Goal: Information Seeking & Learning: Learn about a topic

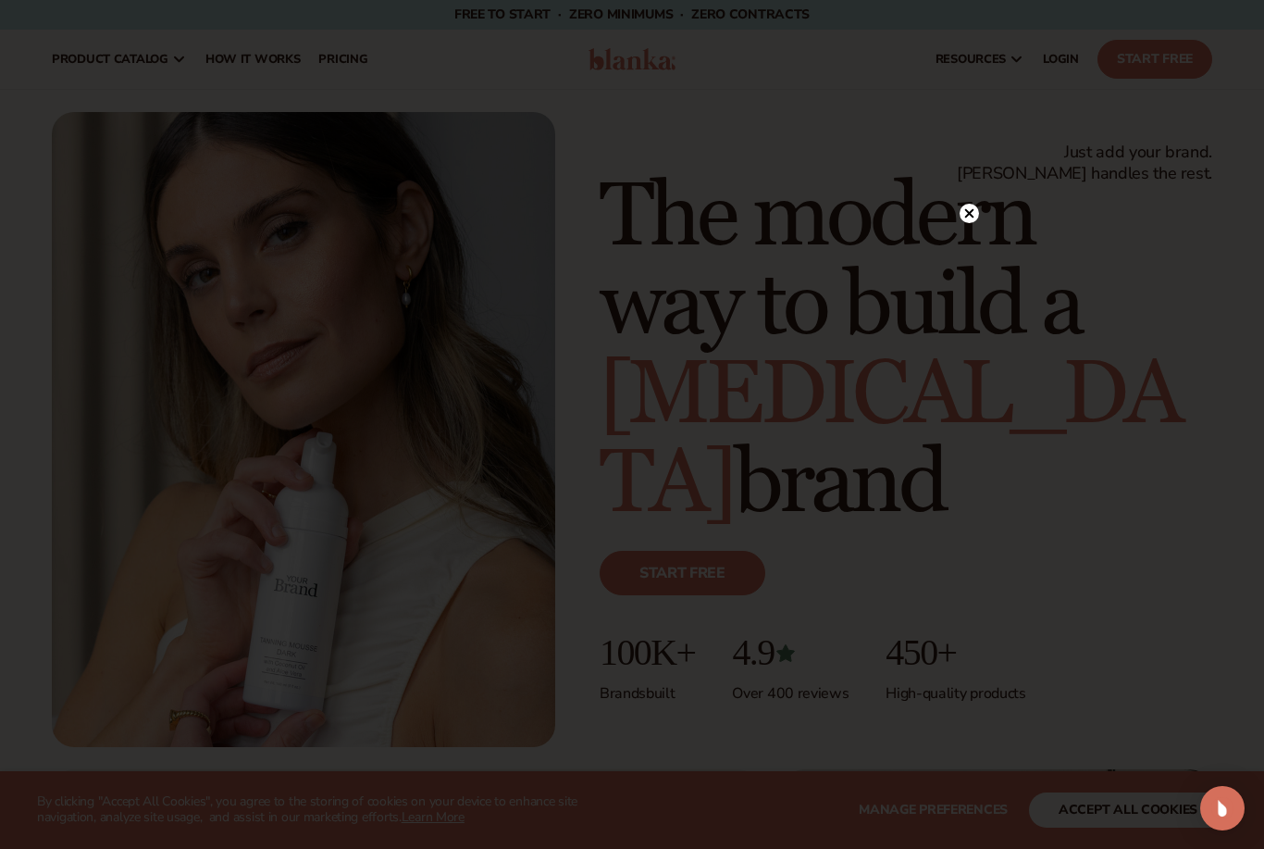
click at [976, 213] on circle at bounding box center [969, 213] width 19 height 19
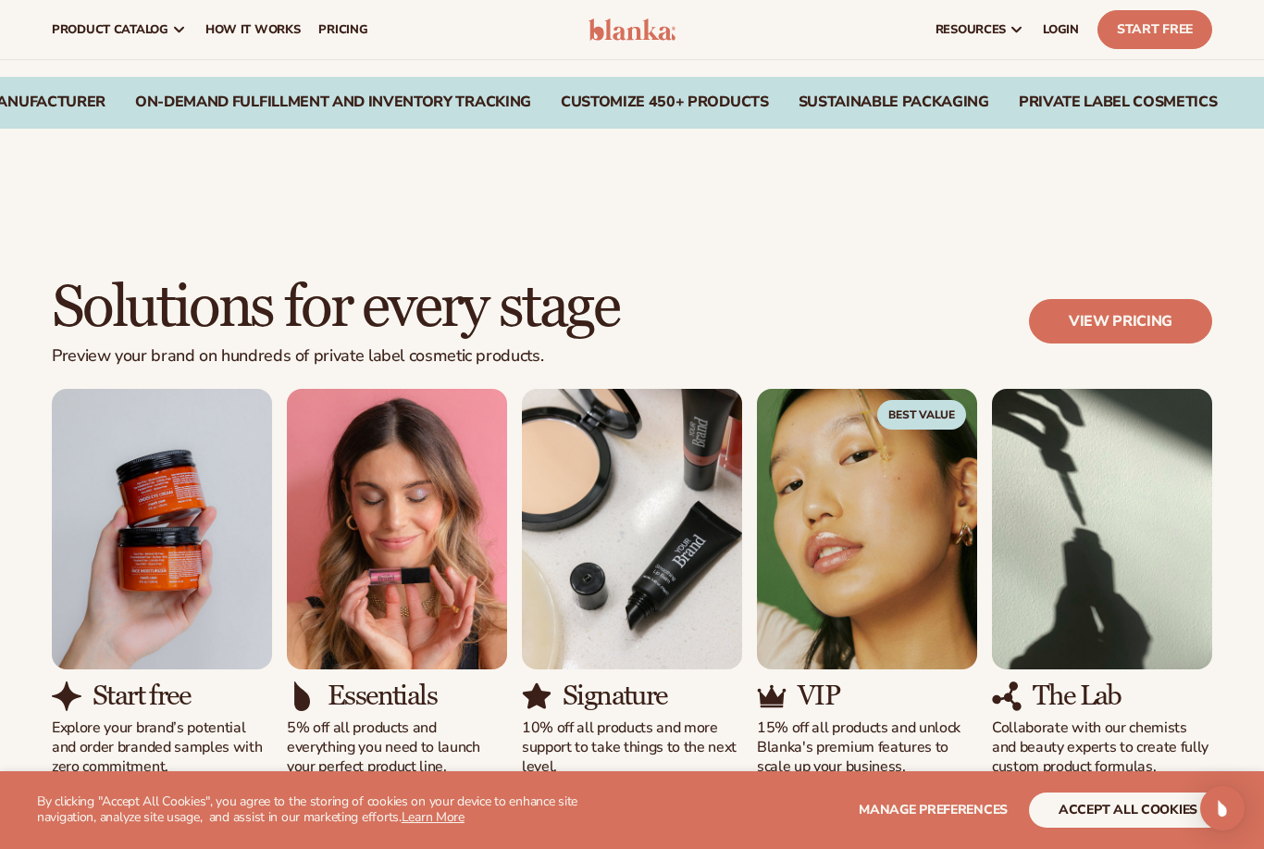
scroll to position [1267, 0]
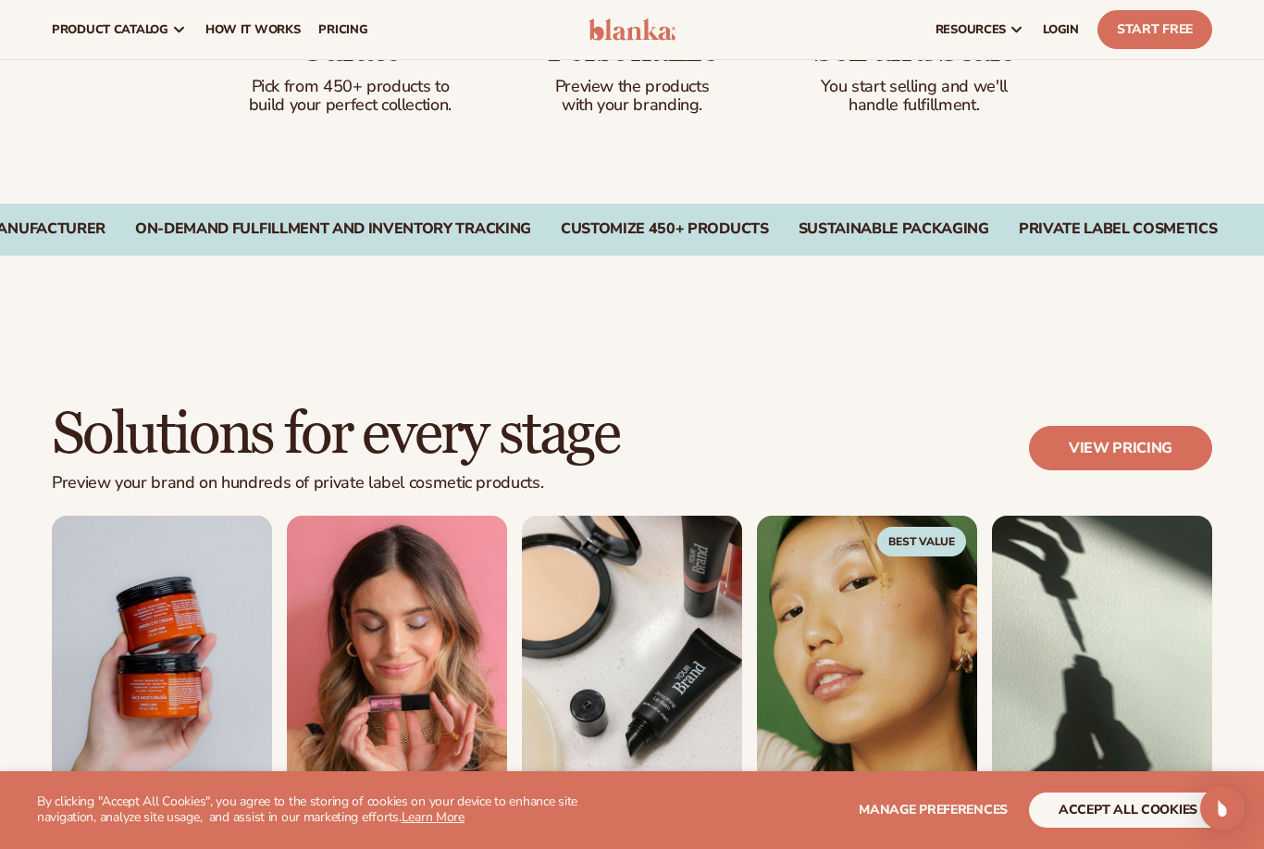
click at [1152, 441] on link "View pricing" at bounding box center [1120, 448] width 183 height 44
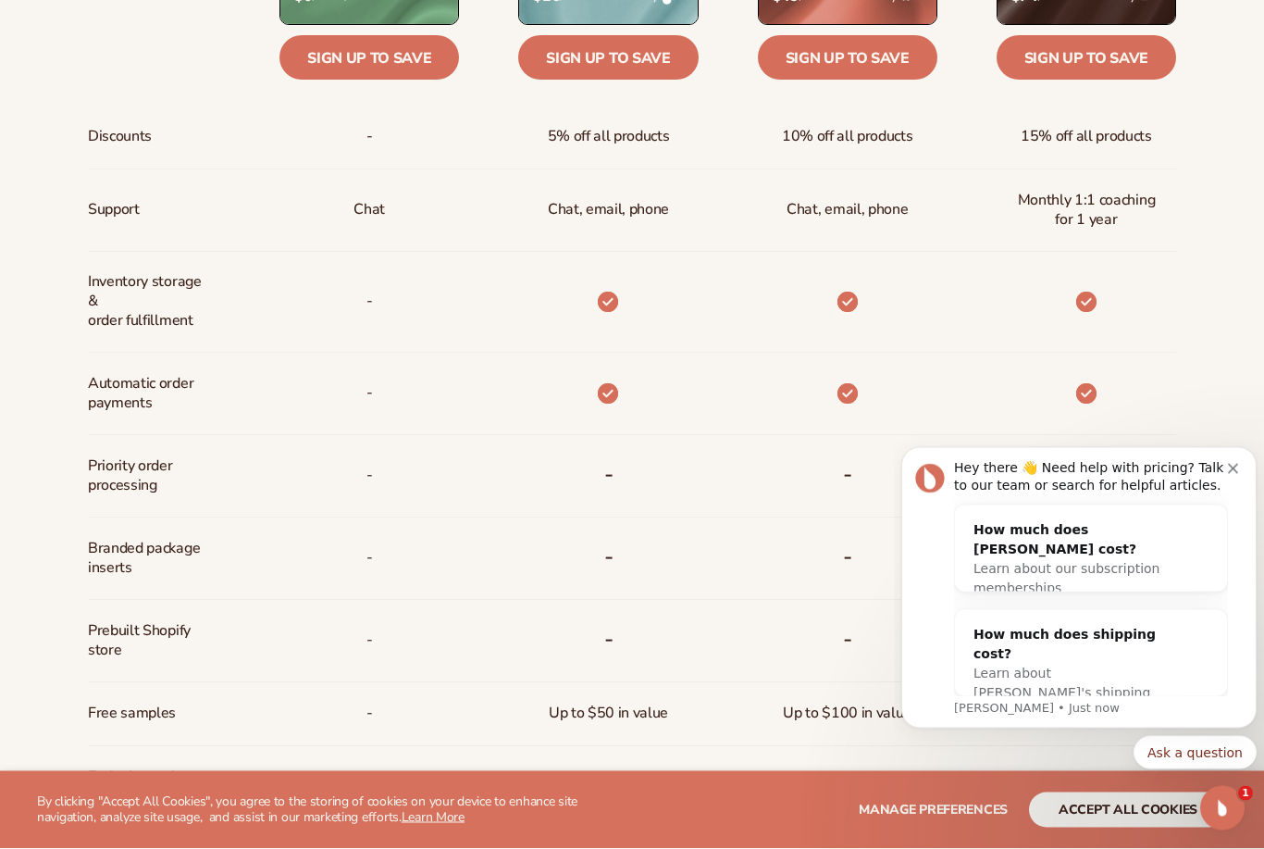
scroll to position [935, 0]
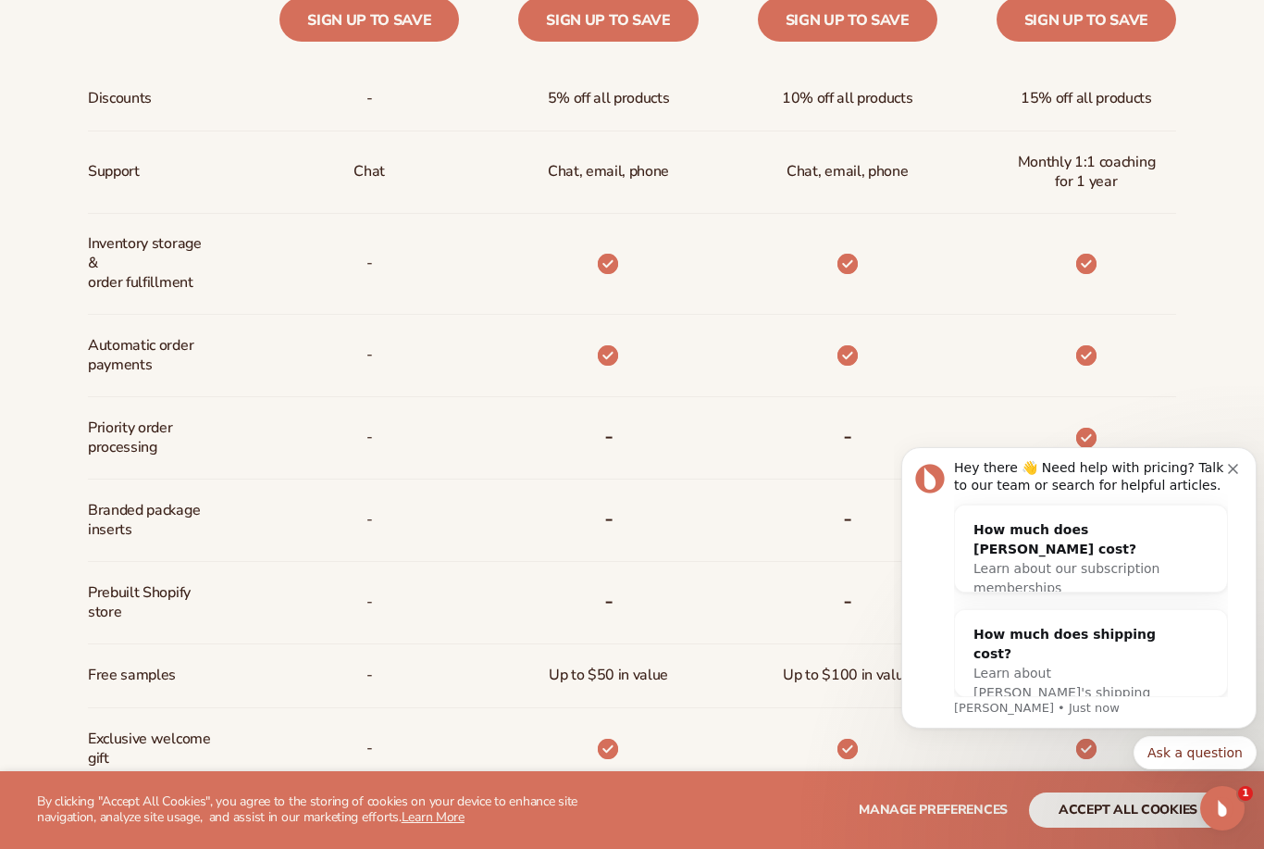
click at [1231, 468] on icon "Dismiss notification" at bounding box center [1233, 469] width 10 height 10
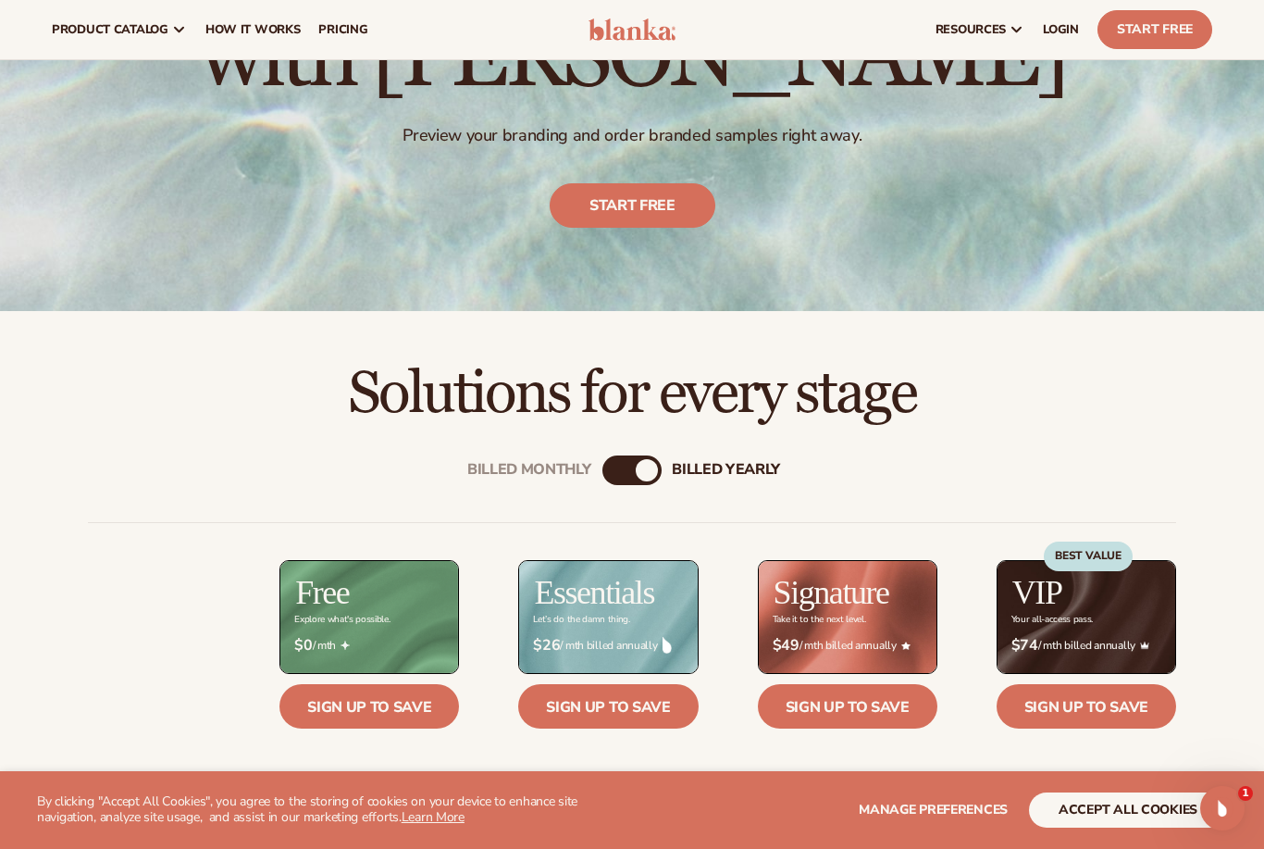
scroll to position [202, 0]
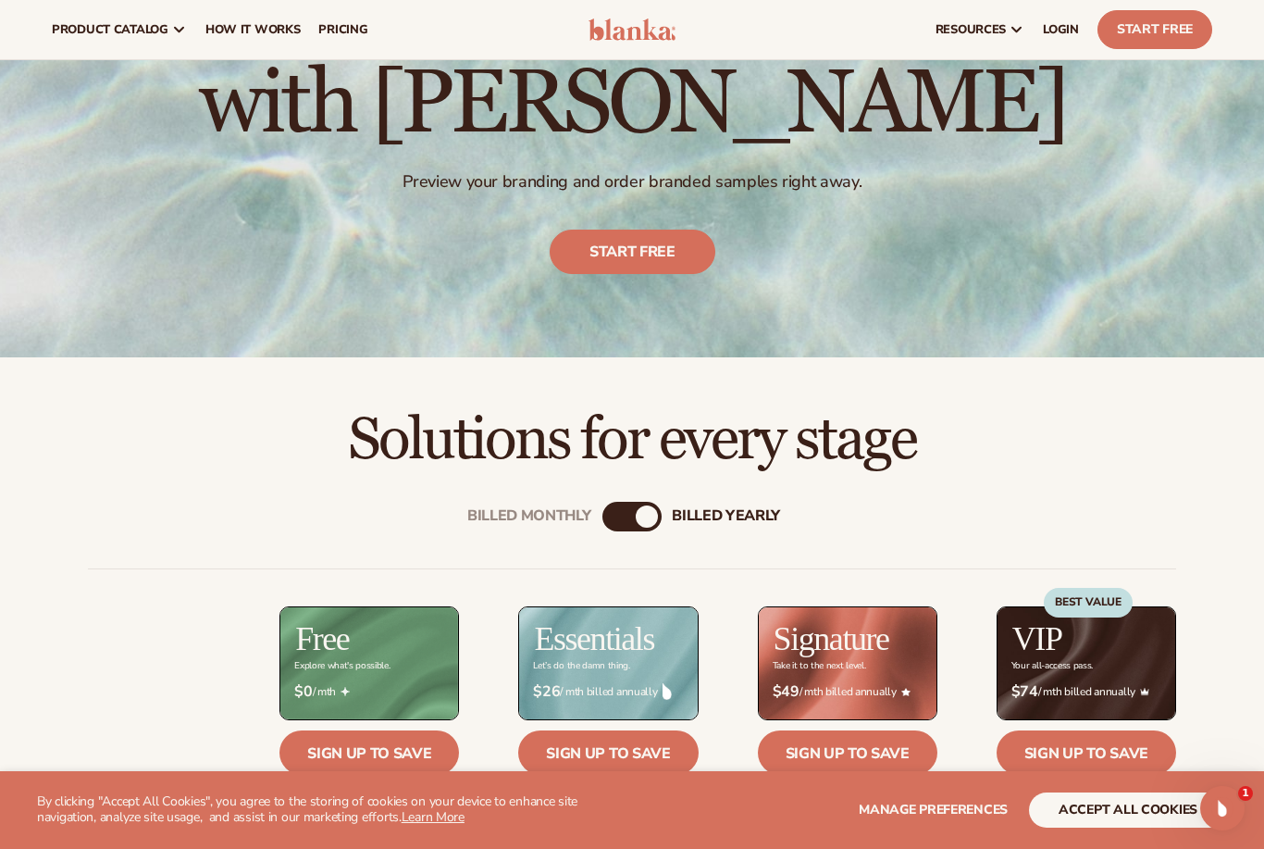
click at [618, 516] on div "Billed Monthly" at bounding box center [614, 516] width 22 height 22
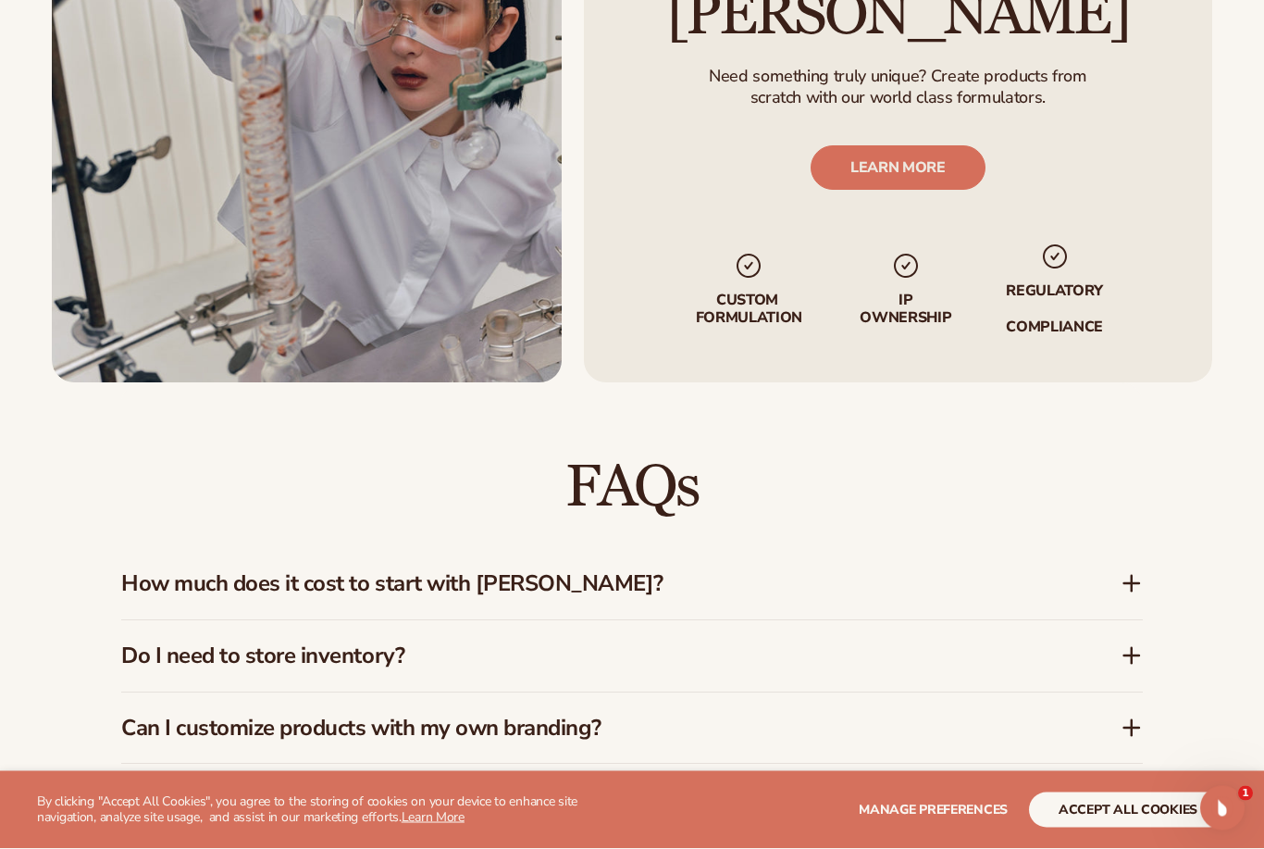
scroll to position [2266, 0]
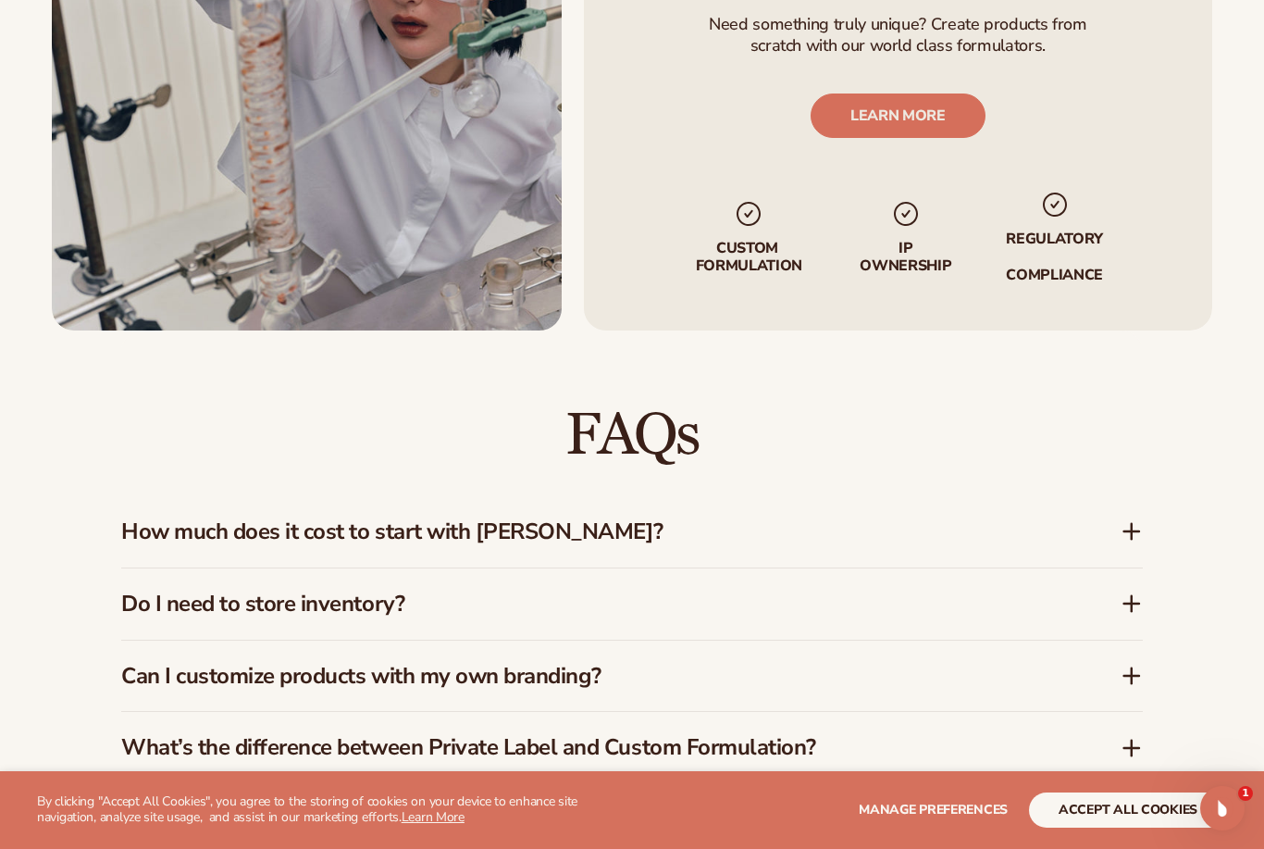
click at [1123, 520] on icon at bounding box center [1132, 531] width 22 height 22
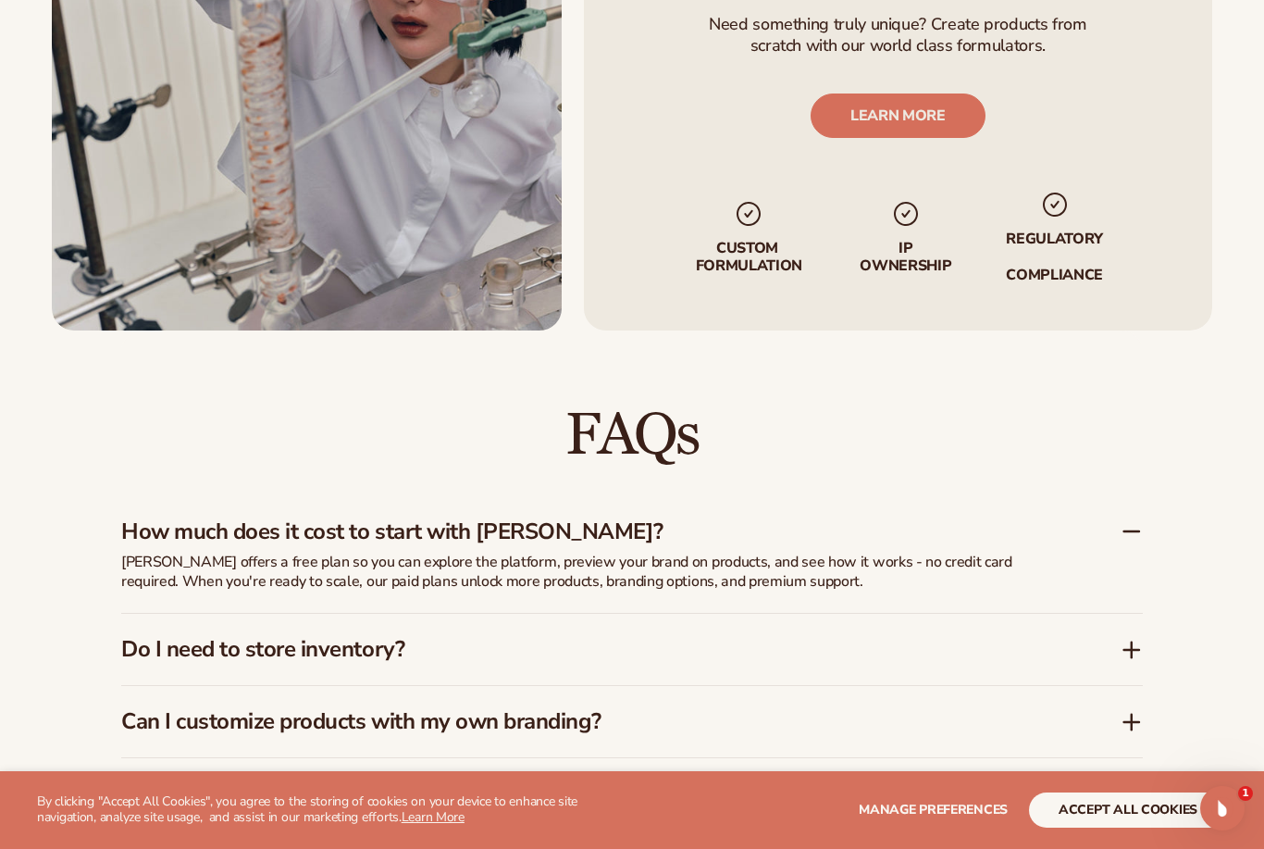
click at [1120, 543] on div "How much does it cost to start with Blanka? Blanka offers a free plan so you ca…" at bounding box center [632, 554] width 1022 height 117
click at [1109, 636] on div "Do I need to store inventory?" at bounding box center [621, 649] width 1000 height 27
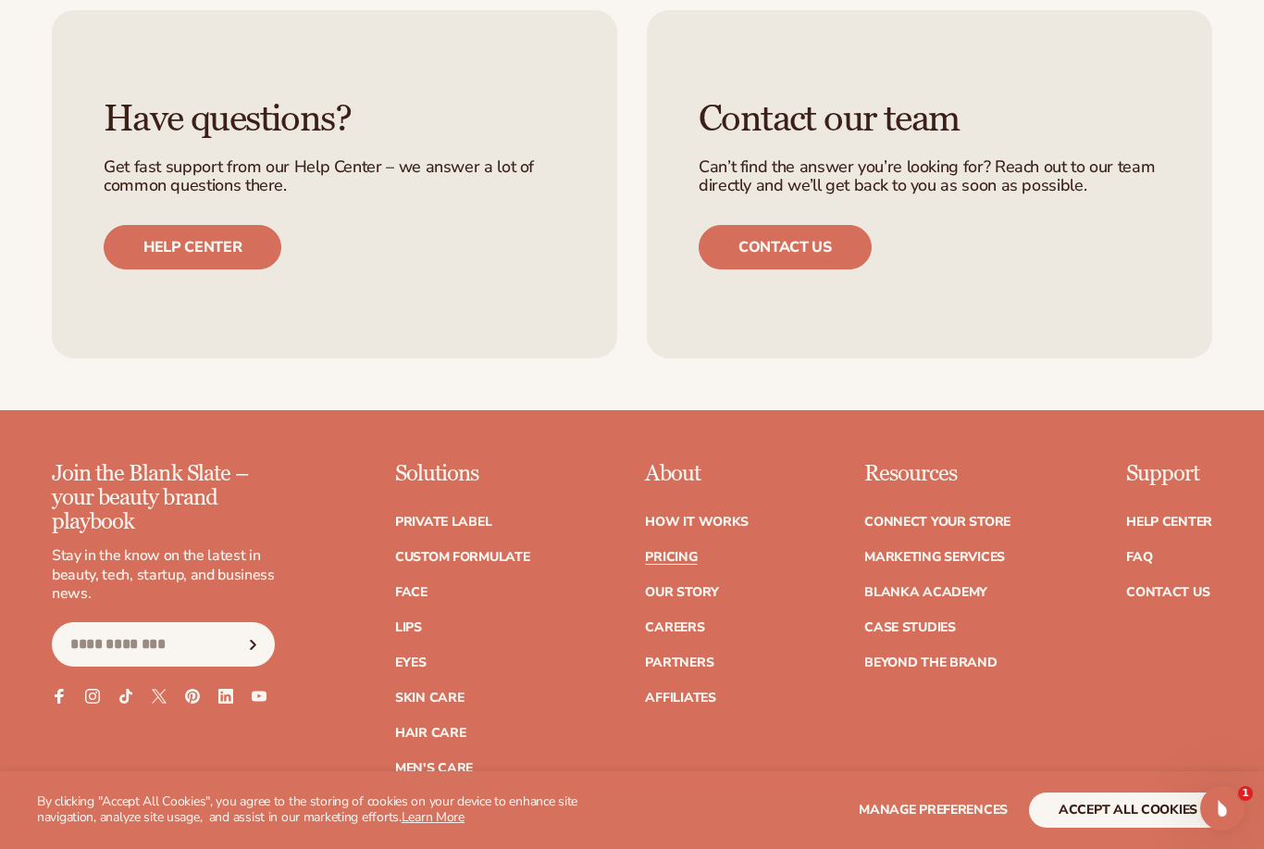
scroll to position [3520, 0]
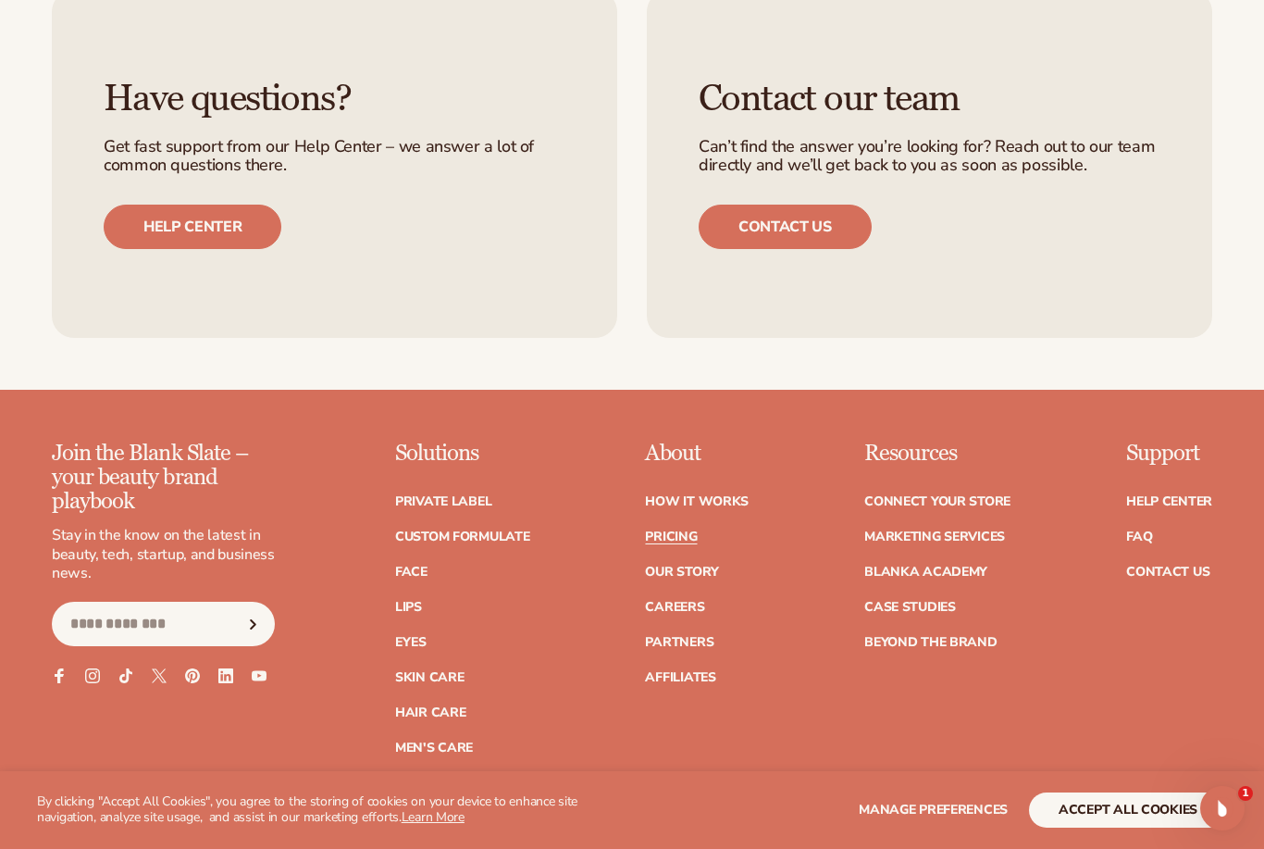
click at [468, 777] on link "Accessories" at bounding box center [439, 783] width 89 height 13
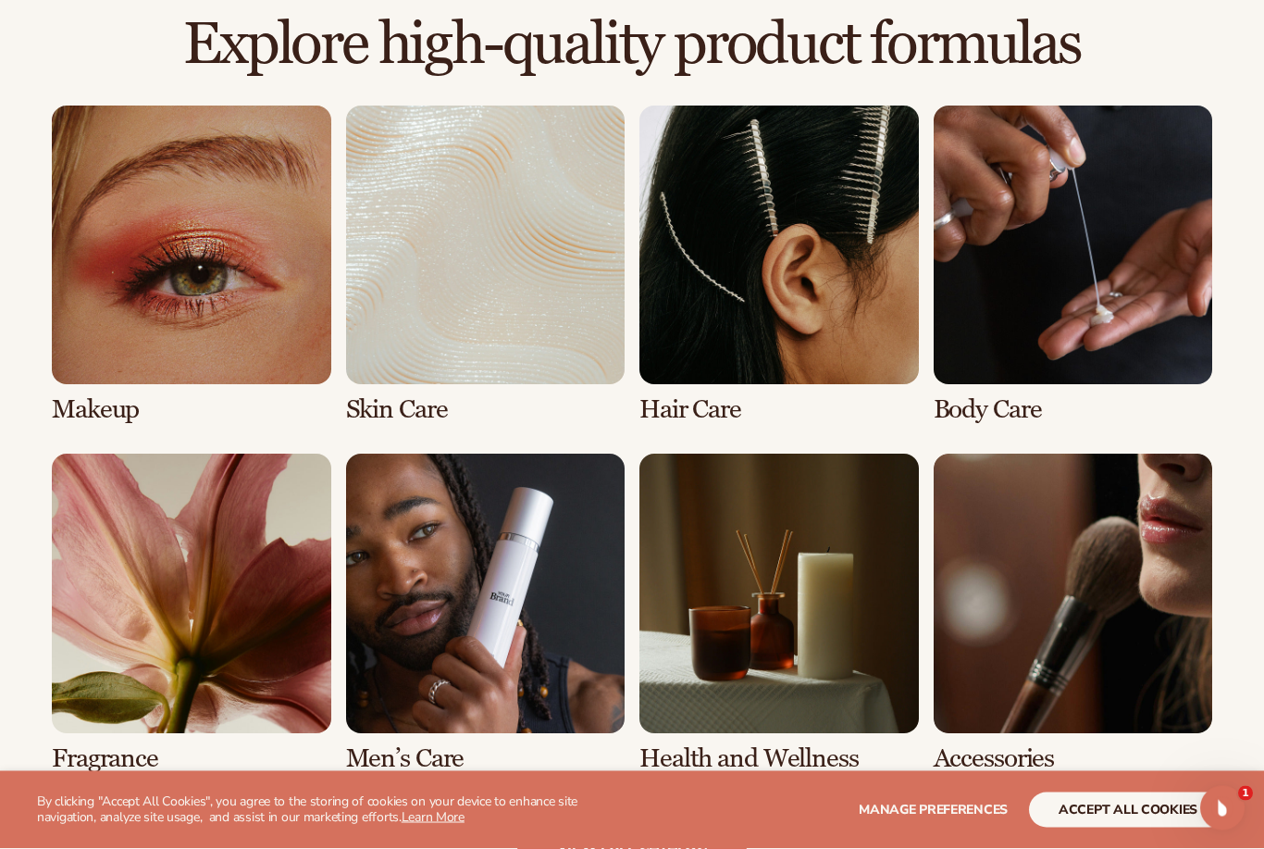
scroll to position [1274, 0]
click at [864, 335] on link "3 / 8" at bounding box center [780, 265] width 280 height 318
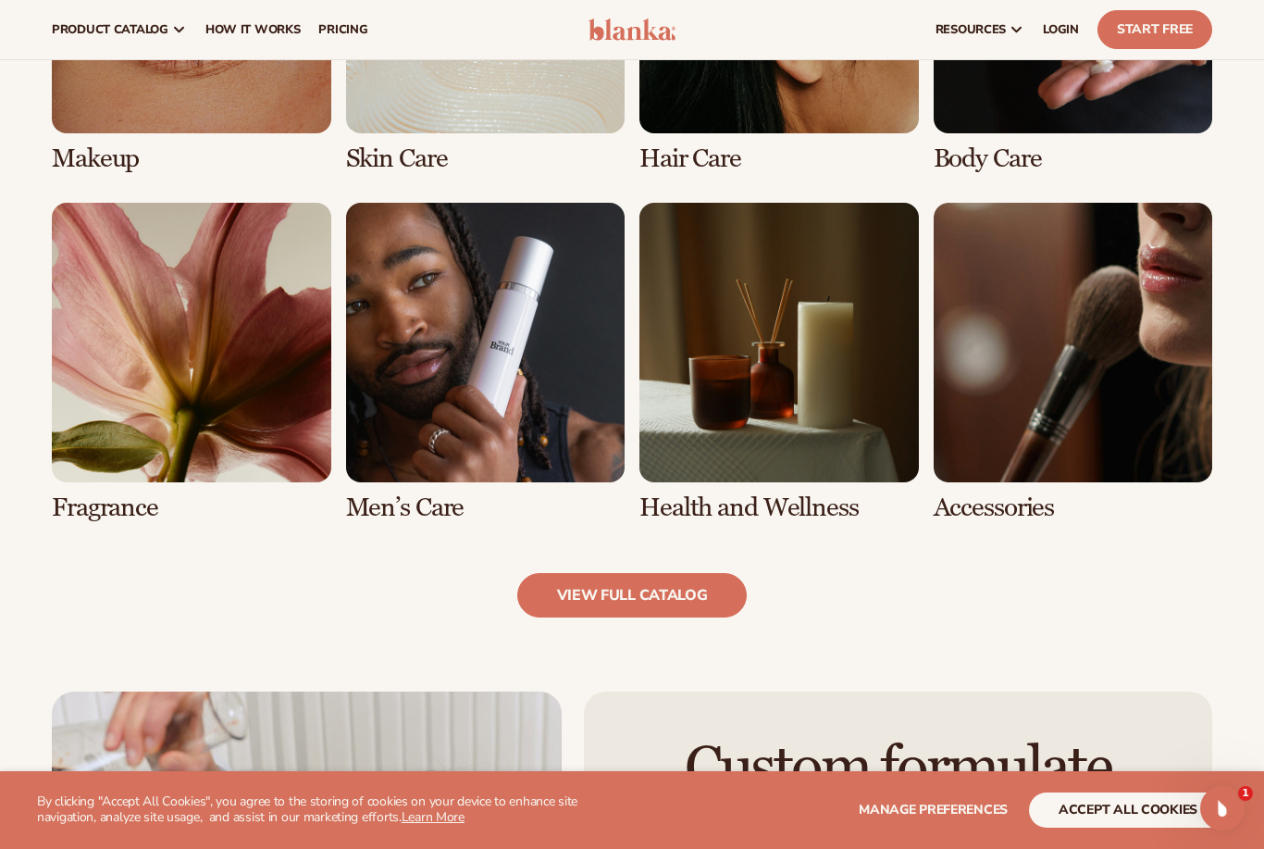
scroll to position [1466, 0]
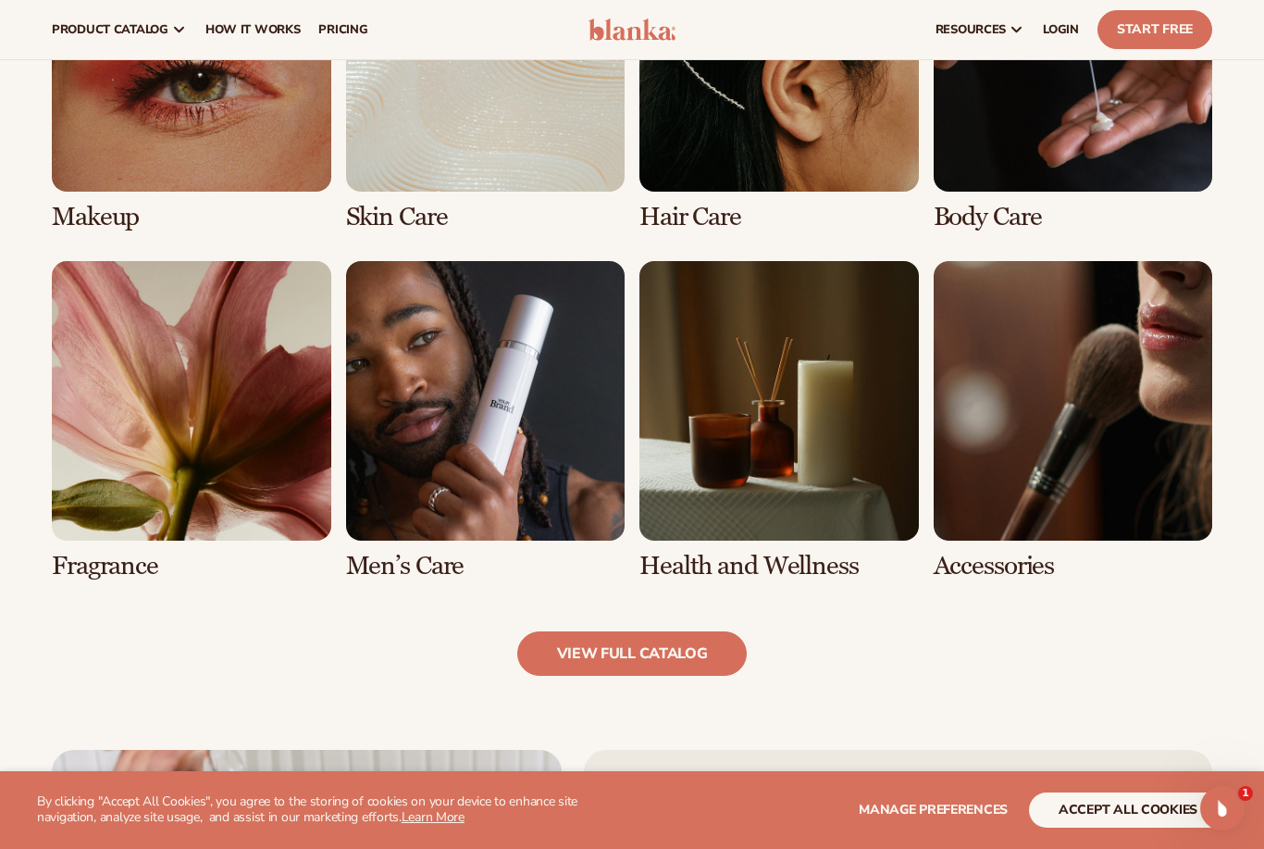
click at [872, 489] on link "7 / 8" at bounding box center [780, 420] width 280 height 318
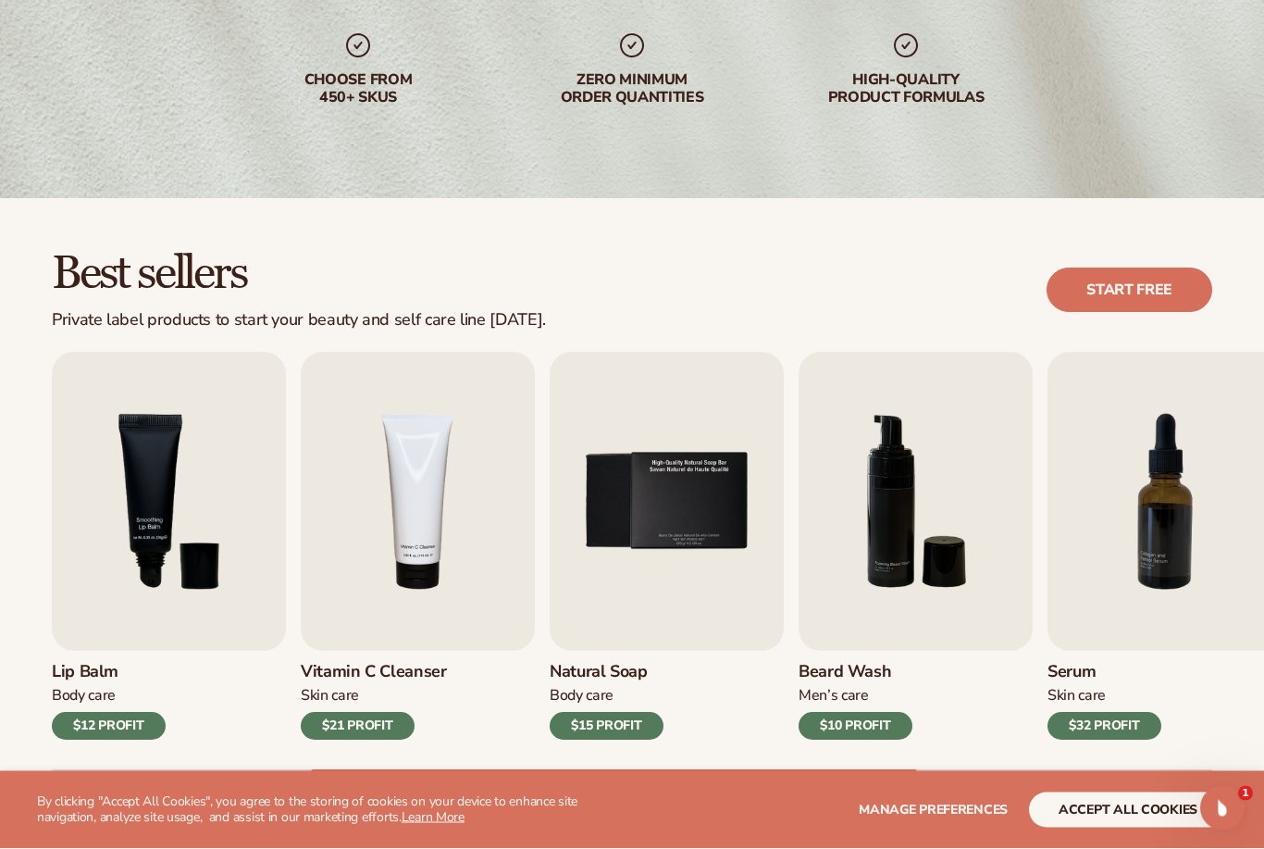
scroll to position [299, 0]
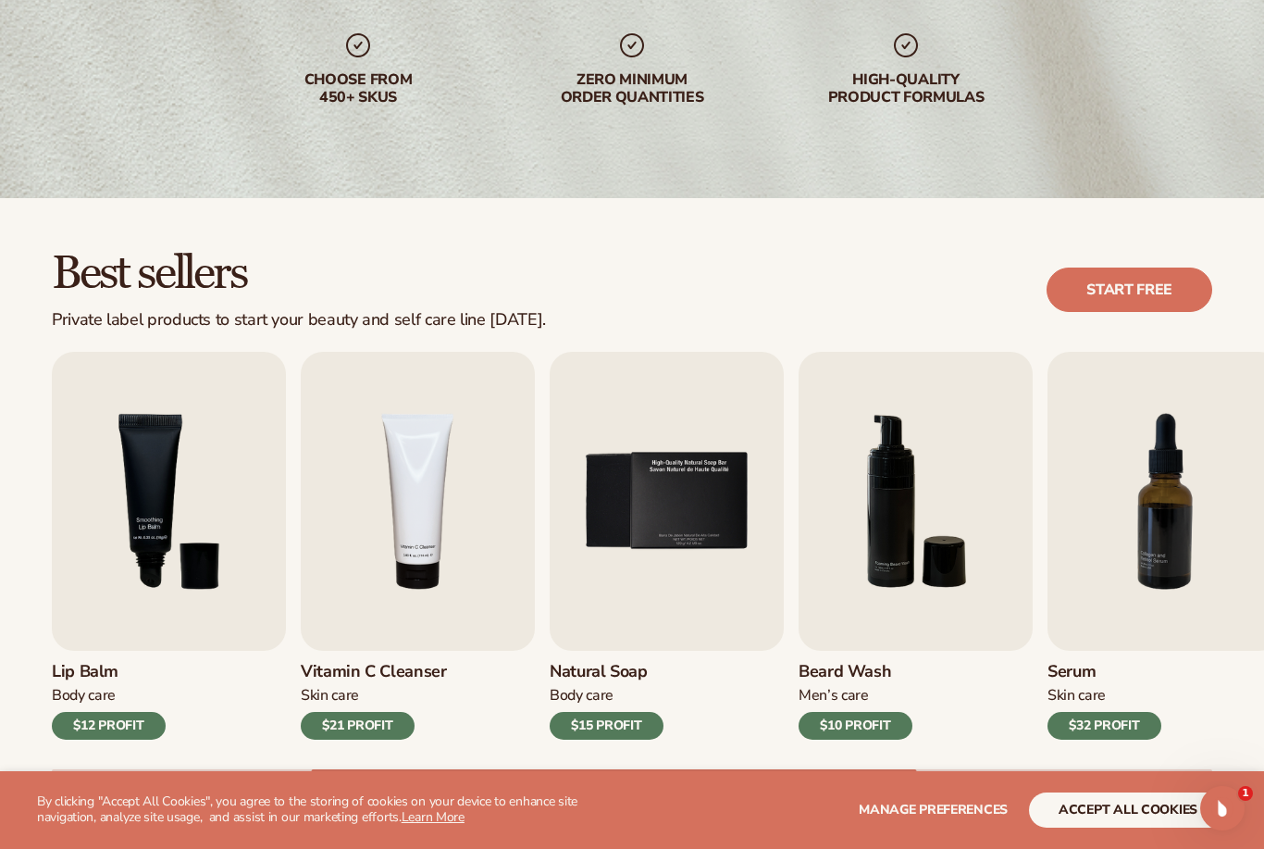
click at [379, 734] on div "$21 PROFIT" at bounding box center [358, 726] width 114 height 28
click at [462, 598] on img "4 / 9" at bounding box center [418, 501] width 234 height 299
click at [466, 578] on img "4 / 9" at bounding box center [418, 501] width 234 height 299
click at [484, 544] on img "4 / 9" at bounding box center [418, 501] width 234 height 299
click at [458, 639] on img "4 / 9" at bounding box center [418, 501] width 234 height 299
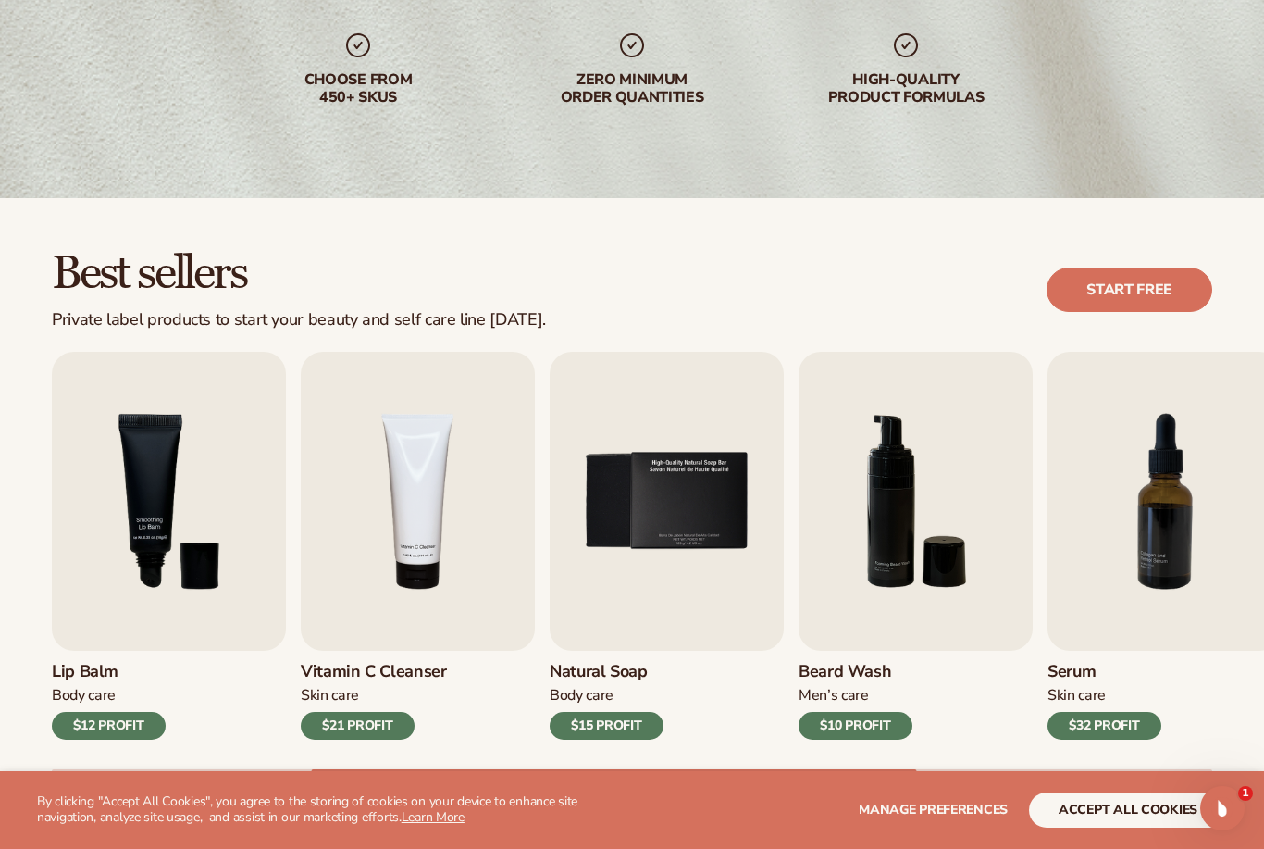
click at [446, 647] on img "4 / 9" at bounding box center [418, 501] width 234 height 299
click at [1141, 667] on h3 "Serum" at bounding box center [1105, 672] width 114 height 20
click at [1180, 618] on img "7 / 9" at bounding box center [1165, 501] width 234 height 299
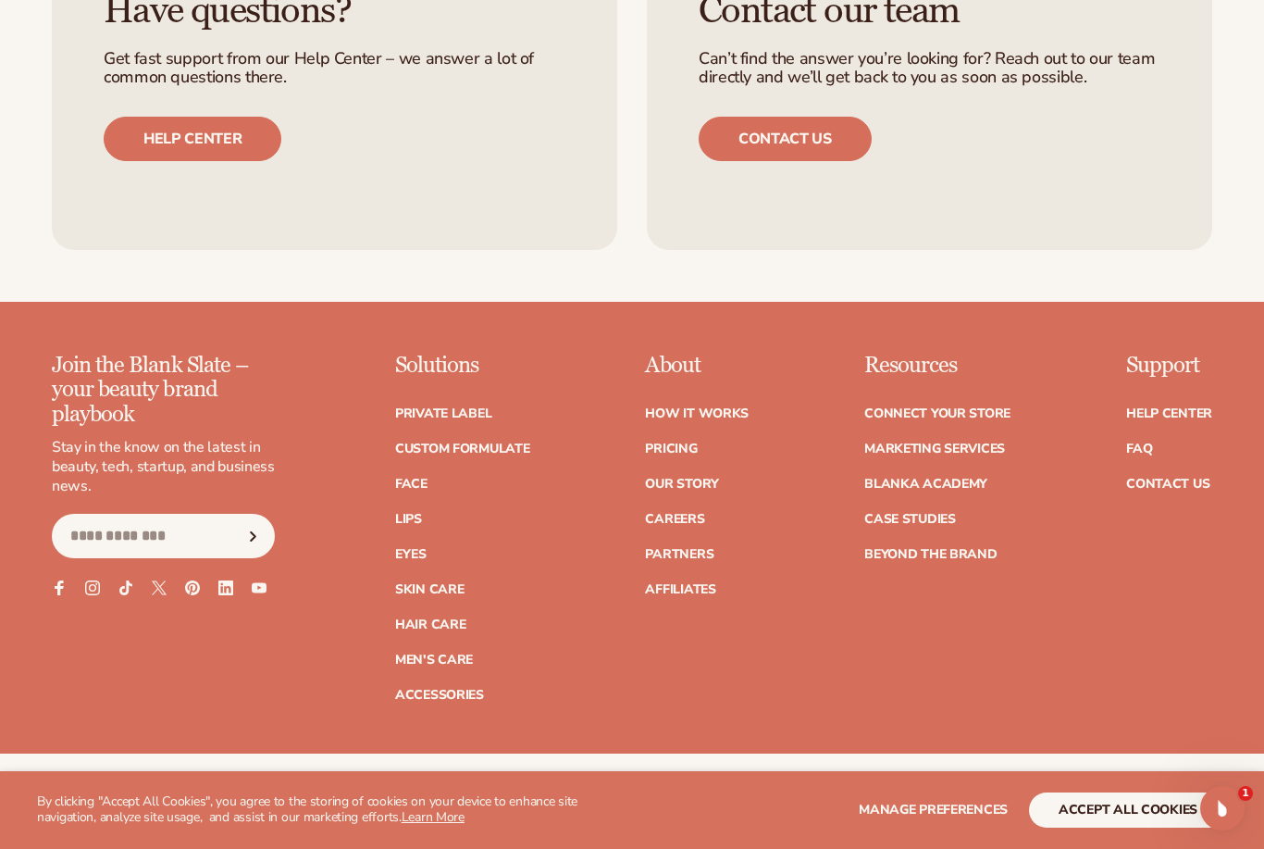
scroll to position [3122, 0]
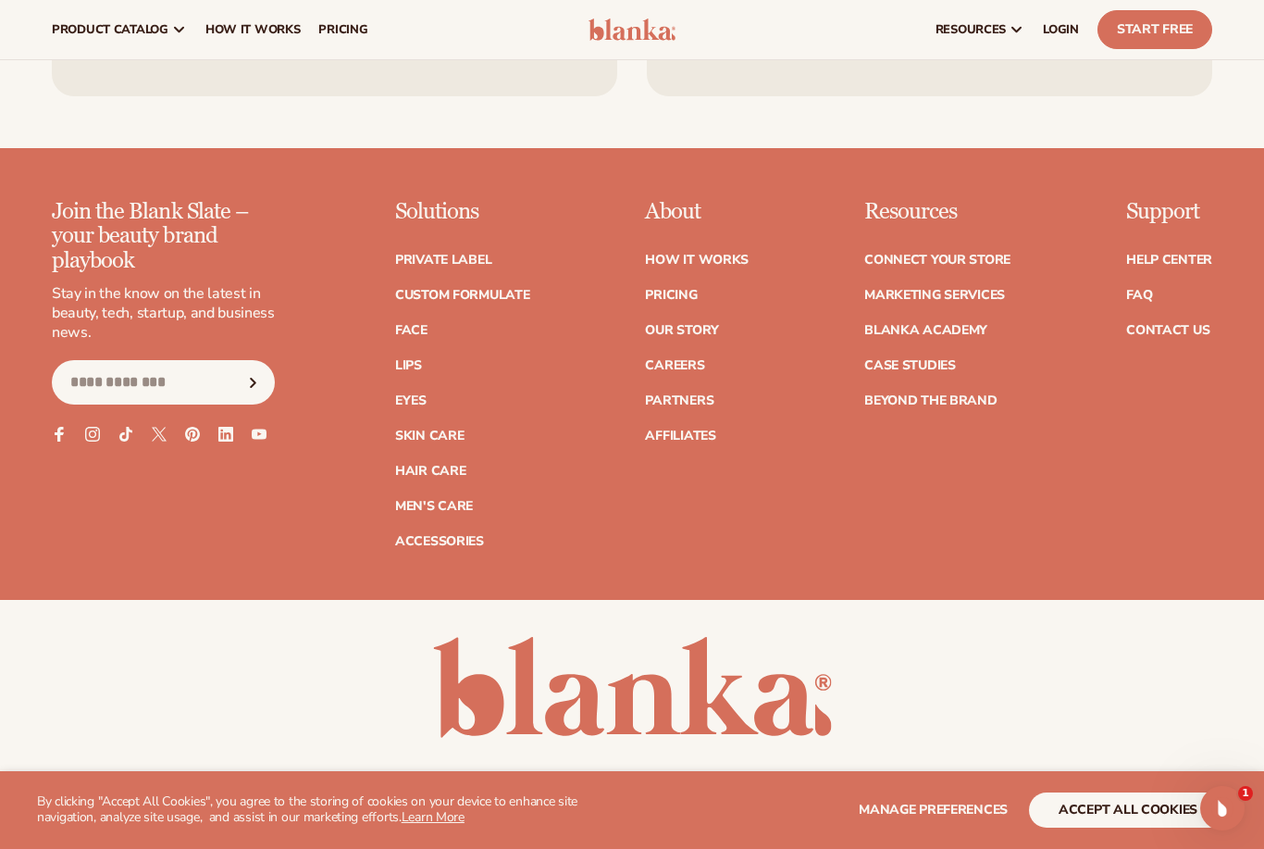
click at [930, 359] on link "Case Studies" at bounding box center [910, 365] width 92 height 13
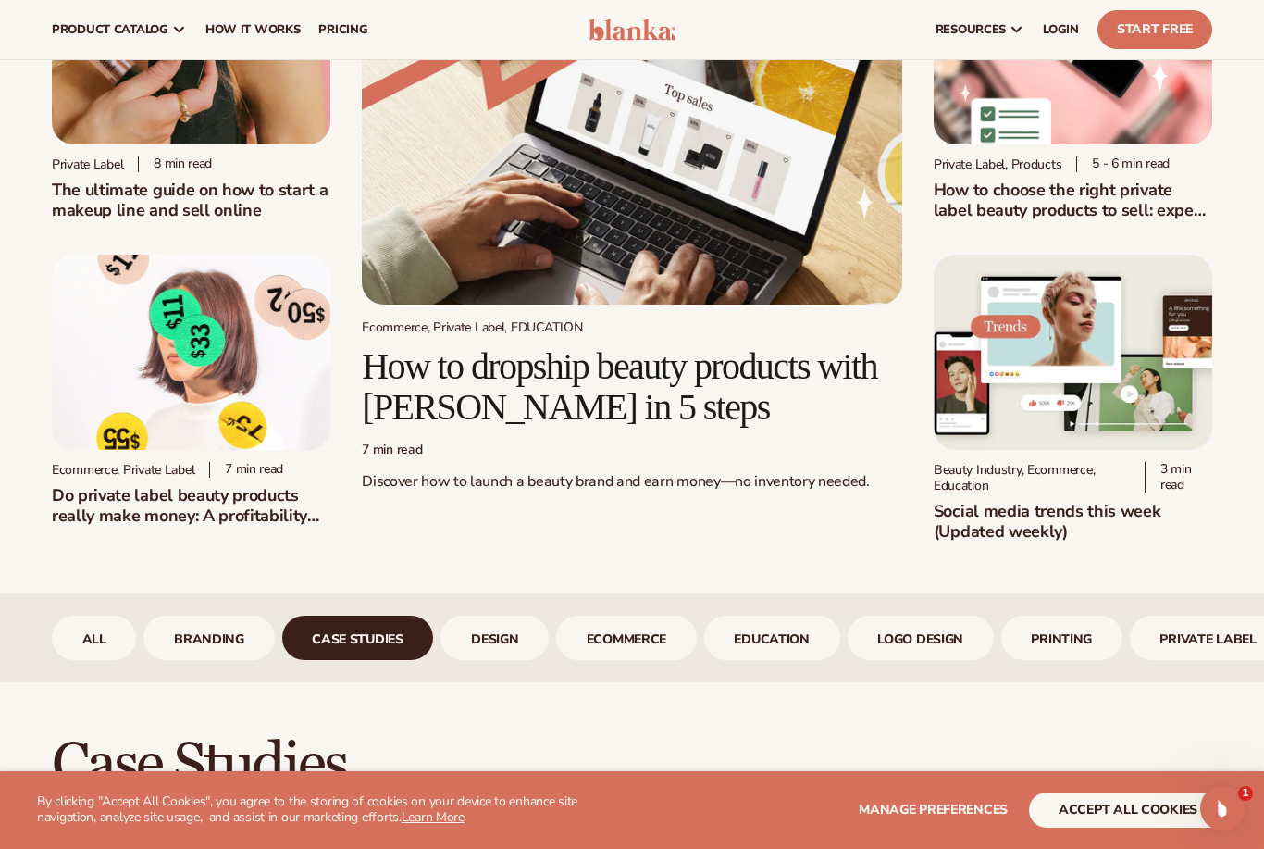
scroll to position [159, 0]
